Goal: Information Seeking & Learning: Learn about a topic

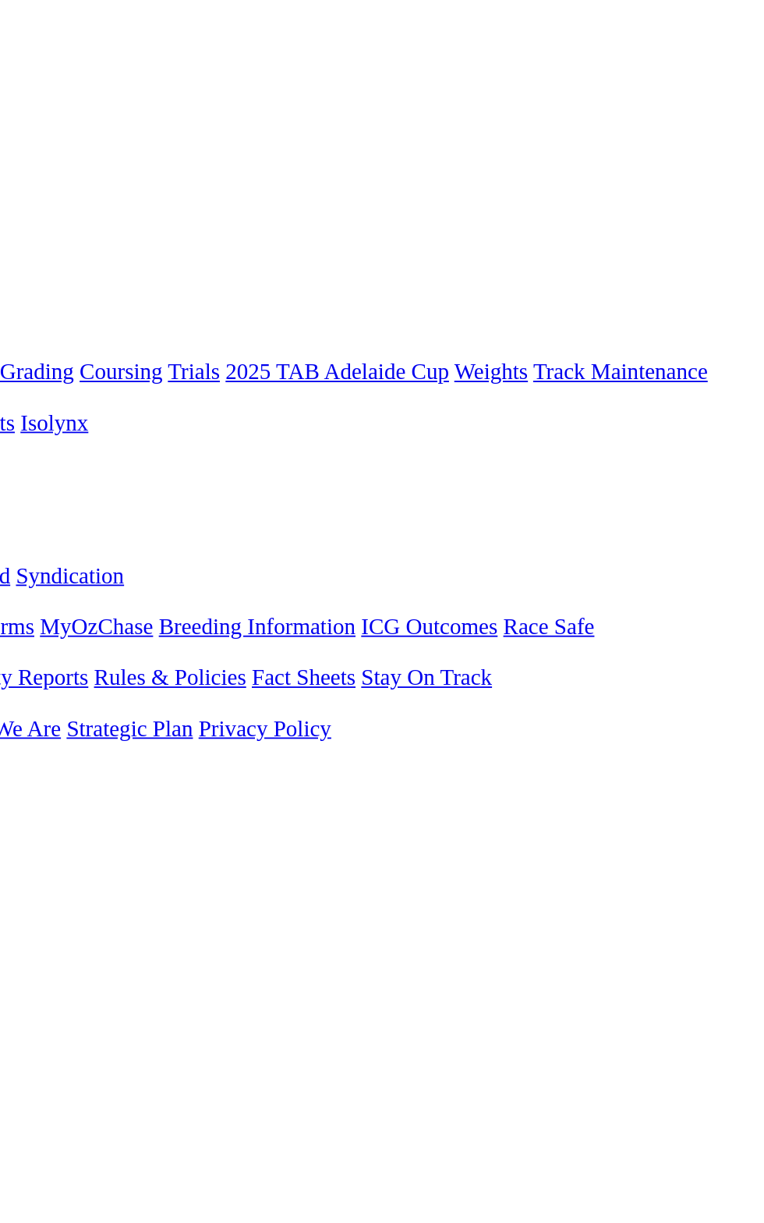
click at [34, 582] on link "F" at bounding box center [30, 588] width 7 height 13
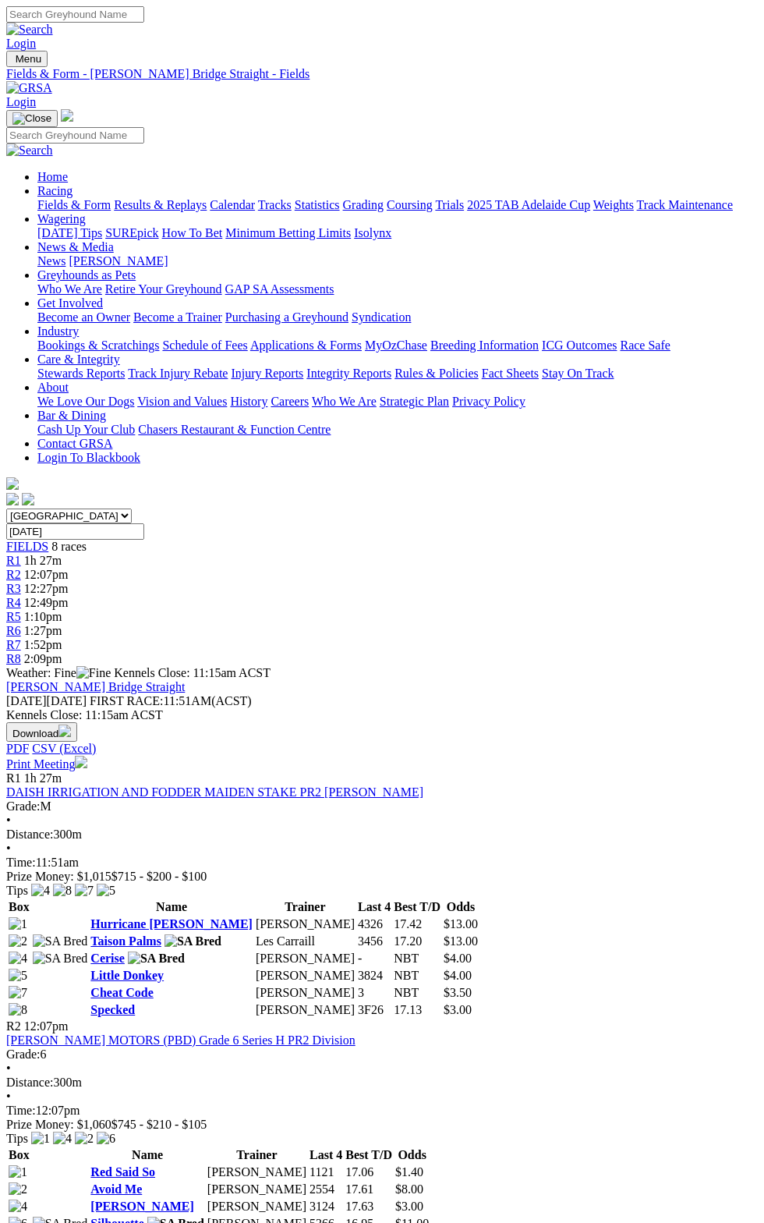
scroll to position [11, 0]
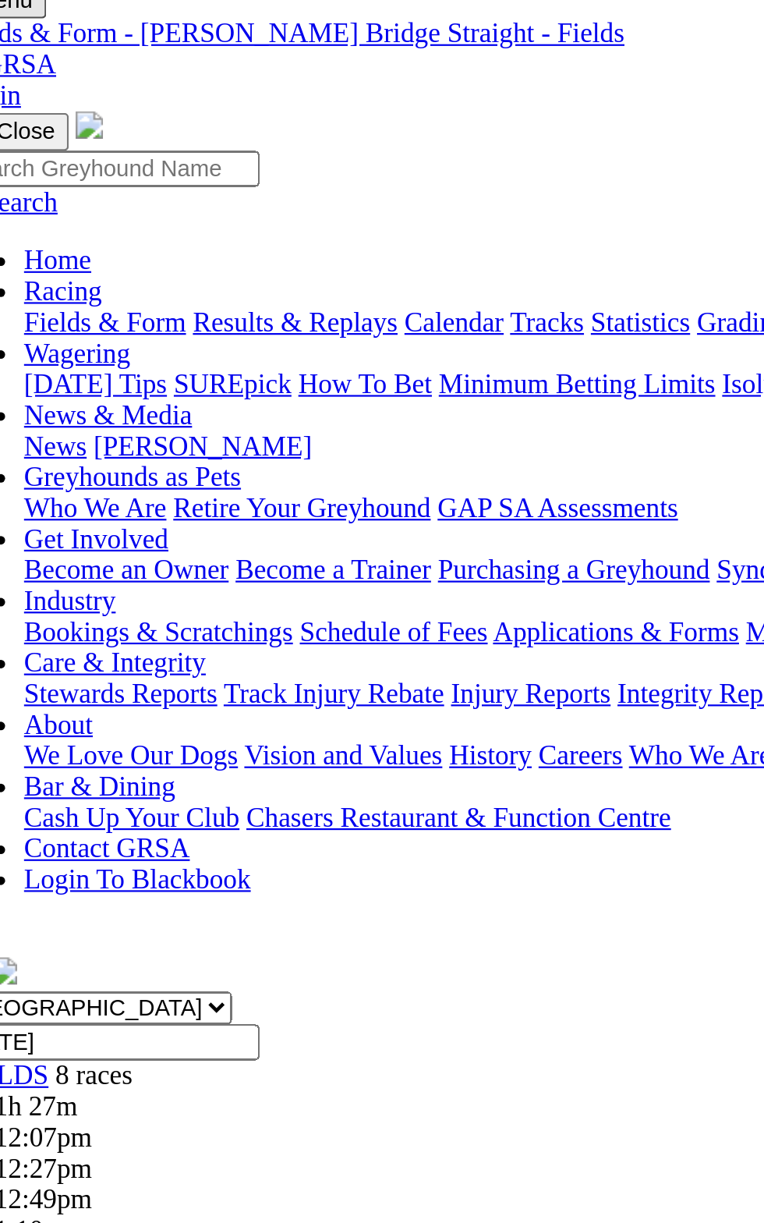
scroll to position [11, 0]
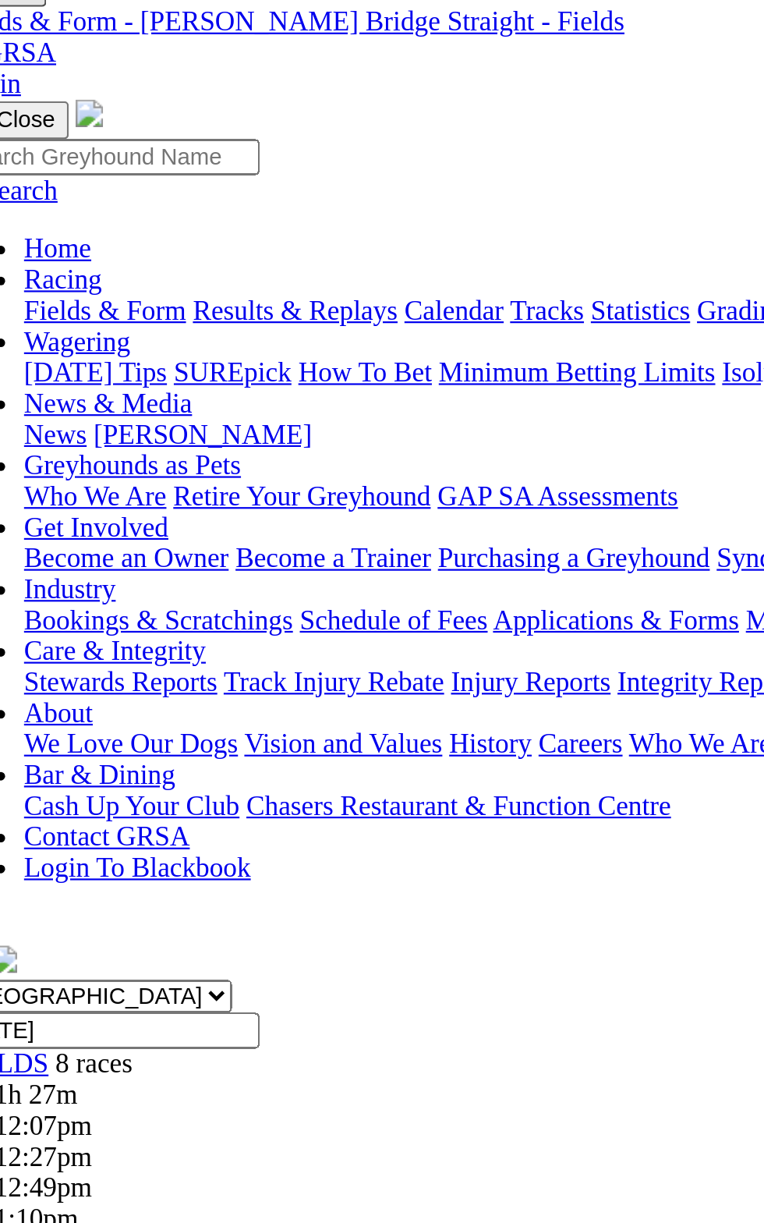
click at [27, 906] on img at bounding box center [18, 913] width 19 height 14
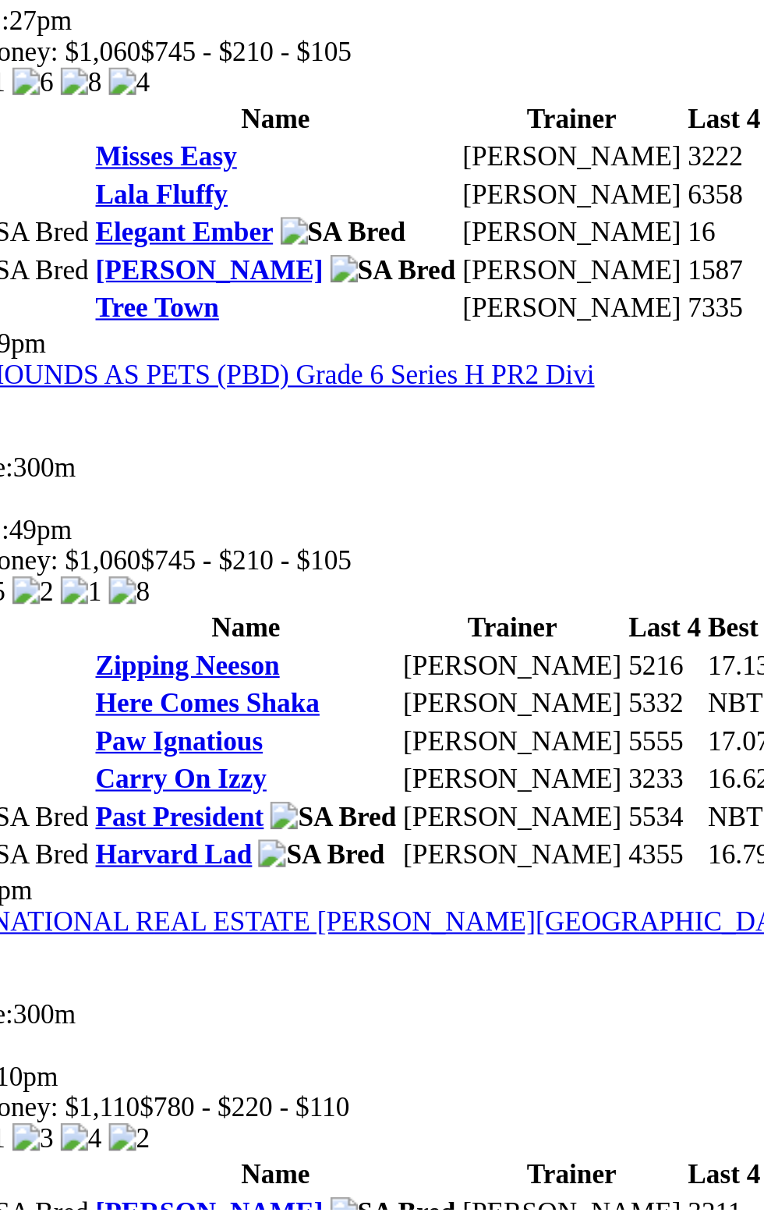
scroll to position [671, 0]
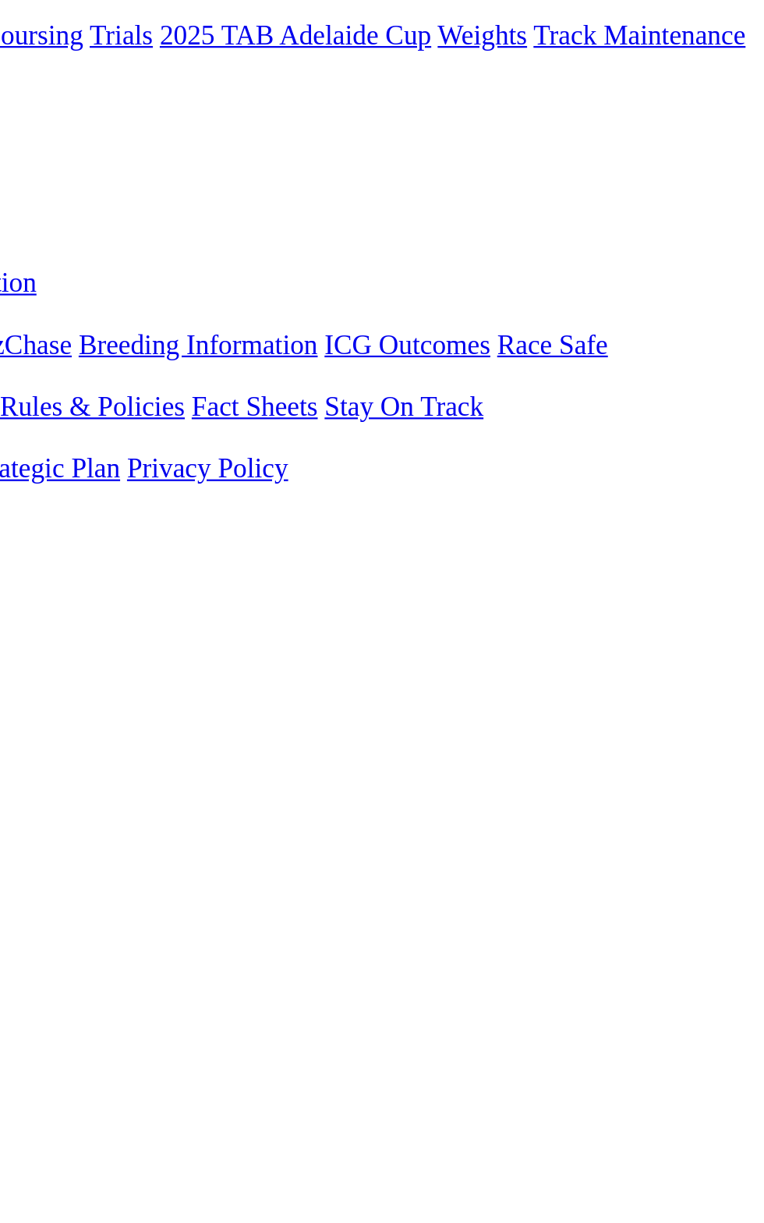
scroll to position [6, 0]
